Goal: Task Accomplishment & Management: Complete application form

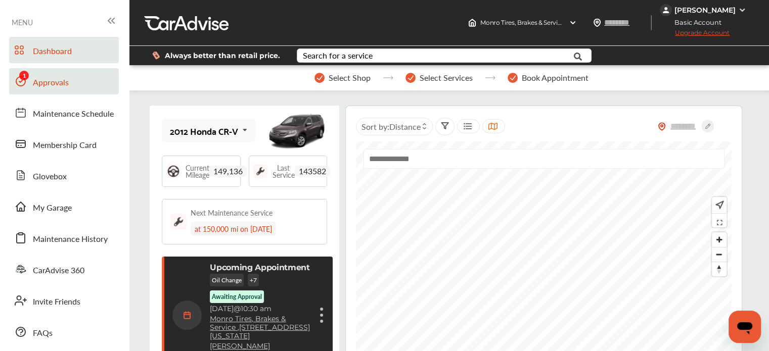
click at [27, 82] on span at bounding box center [21, 81] width 16 height 16
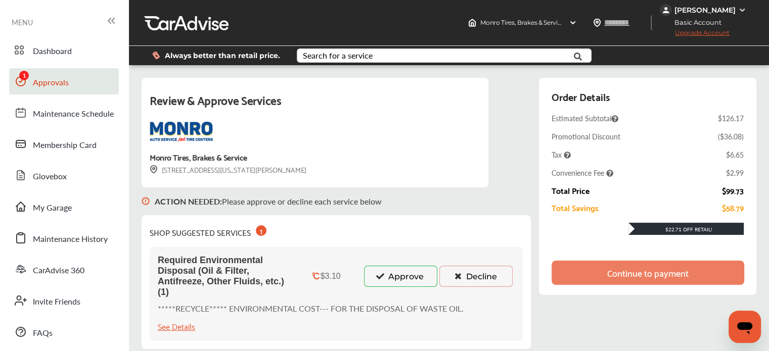
scroll to position [40, 0]
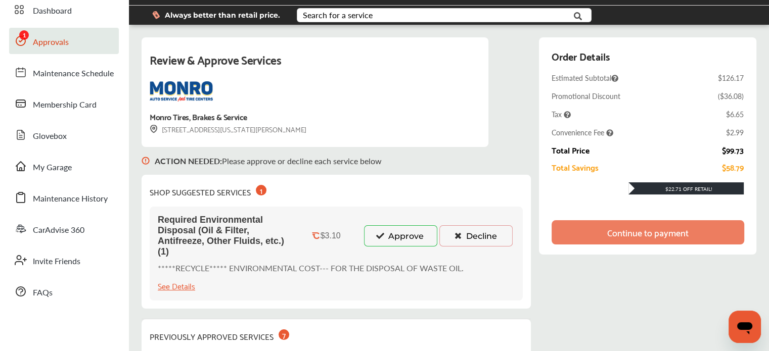
click at [401, 232] on button "Approve" at bounding box center [400, 235] width 73 height 21
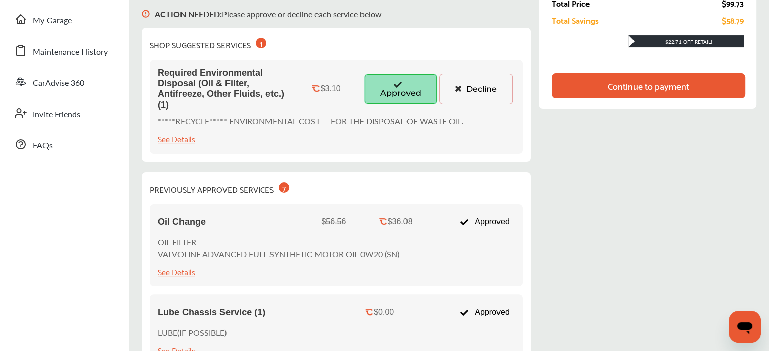
scroll to position [194, 0]
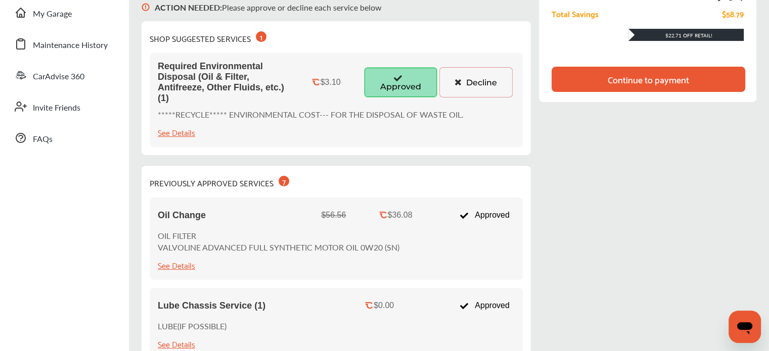
click at [592, 90] on div "Continue to payment" at bounding box center [648, 79] width 194 height 25
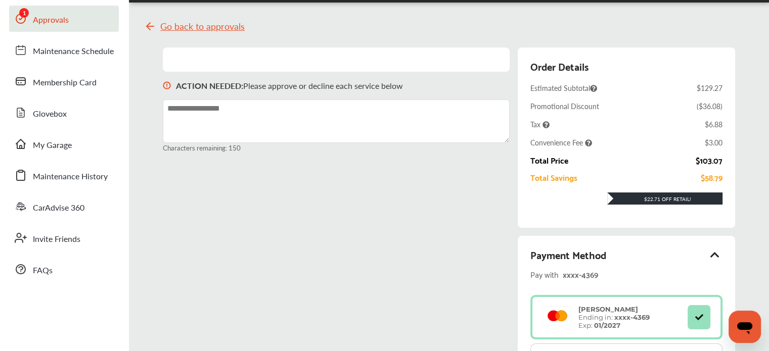
scroll to position [0, 0]
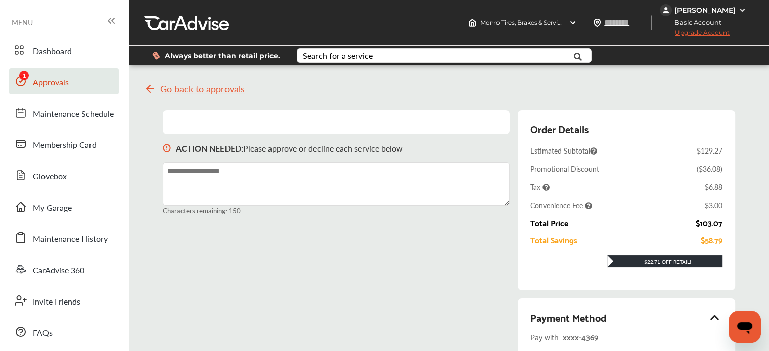
click at [183, 90] on span "Go back to approvals" at bounding box center [202, 89] width 84 height 10
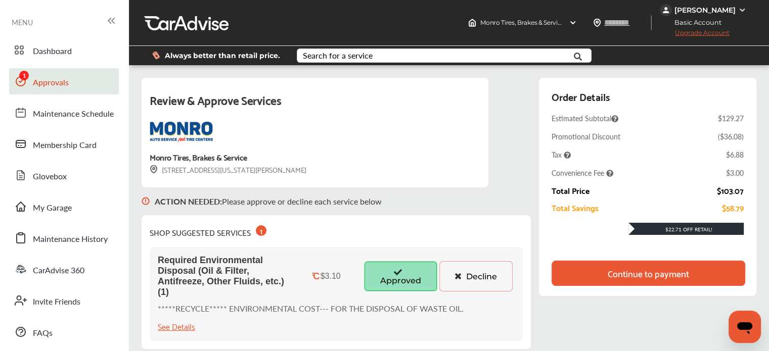
click at [613, 270] on div "Continue to payment" at bounding box center [648, 273] width 81 height 10
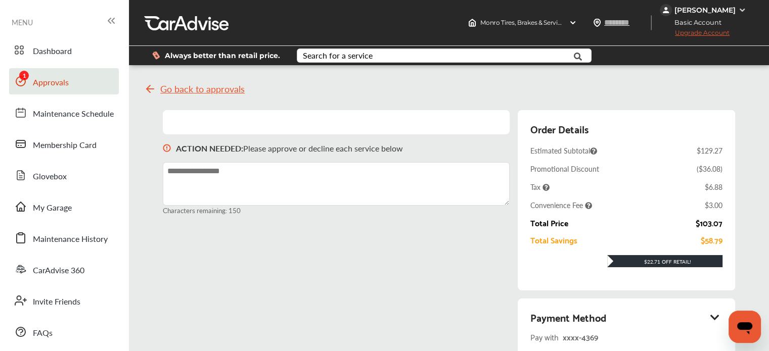
scroll to position [135, 0]
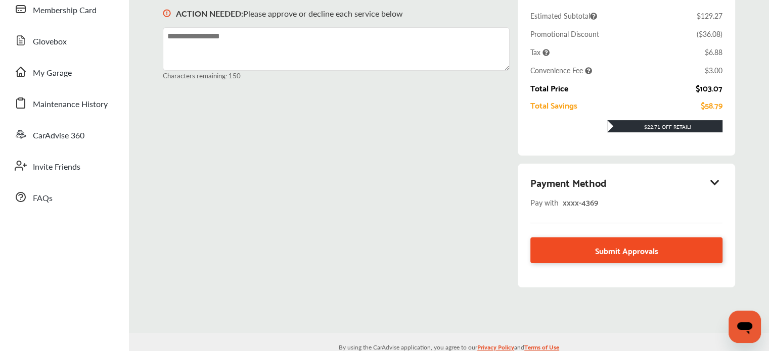
click at [557, 254] on link "Submit Approvals" at bounding box center [626, 251] width 192 height 26
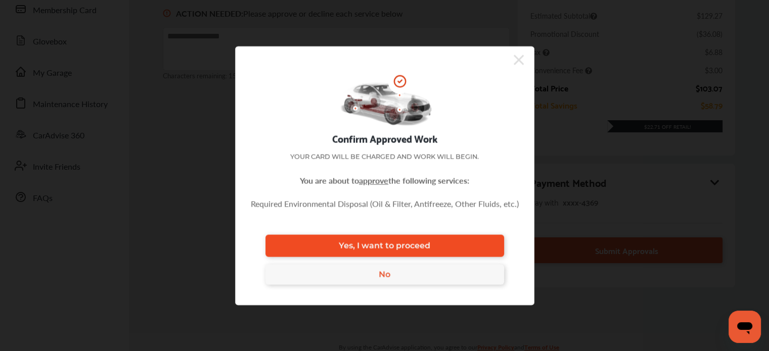
click at [469, 247] on link "Yes, I want to proceed" at bounding box center [384, 246] width 239 height 22
